Goal: Use online tool/utility: Use online tool/utility

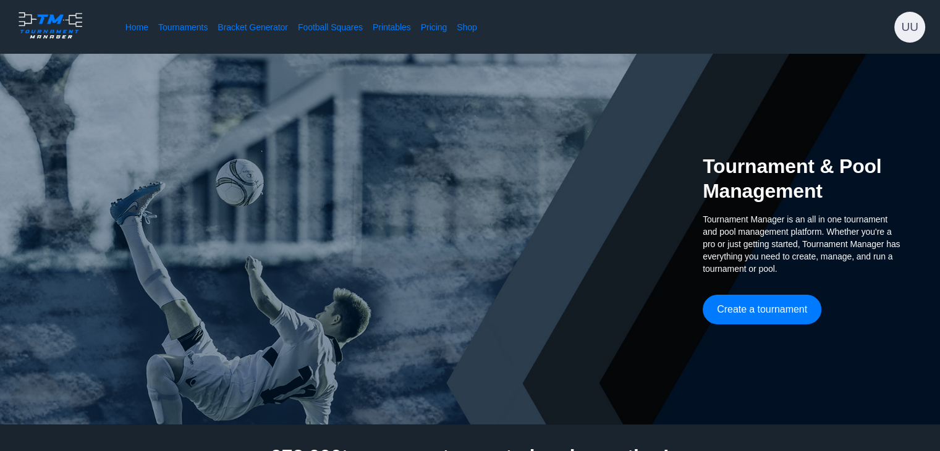
click at [865, 20] on div "Home Tournaments Bracket Generator Football Squares Printables Pricing Shop UU" at bounding box center [470, 27] width 940 height 54
click at [245, 28] on link "Bracket Generator" at bounding box center [253, 27] width 70 height 12
